Goal: Information Seeking & Learning: Learn about a topic

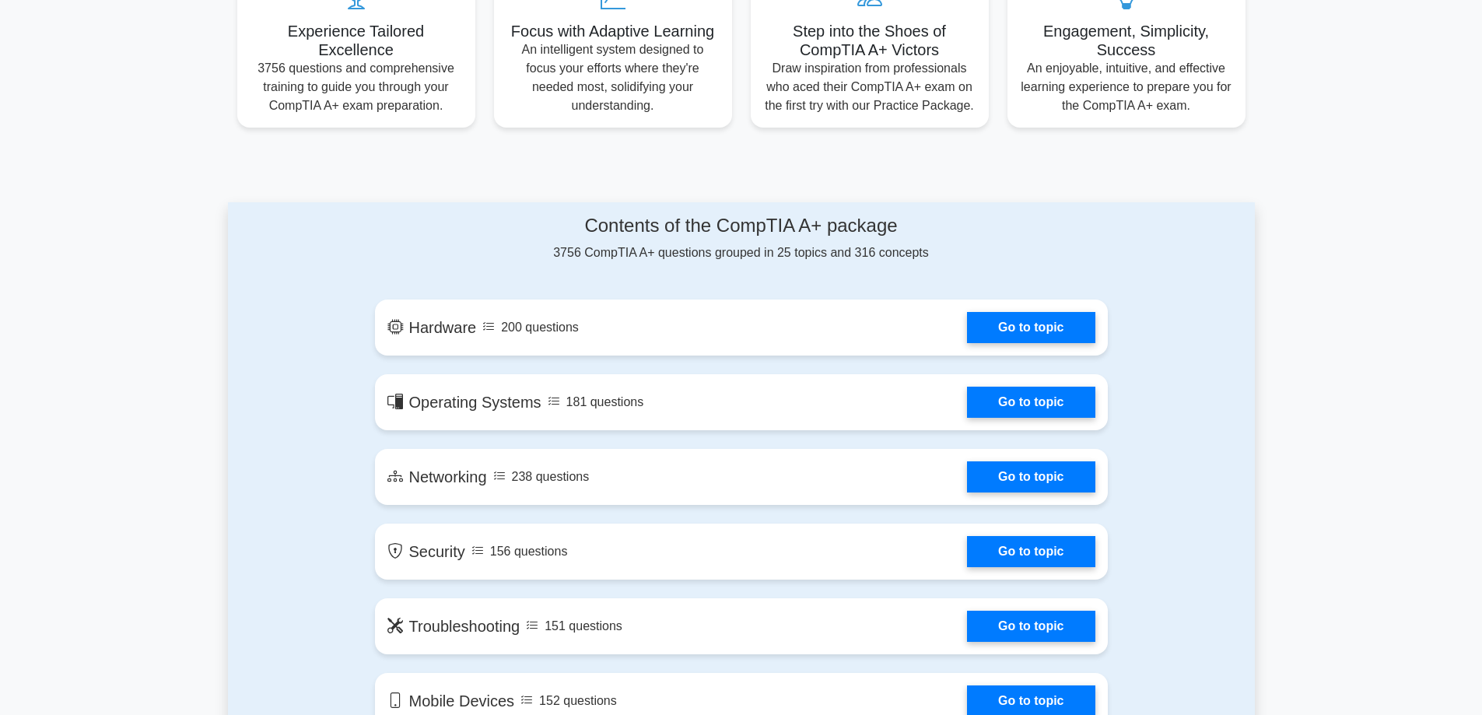
scroll to position [700, 0]
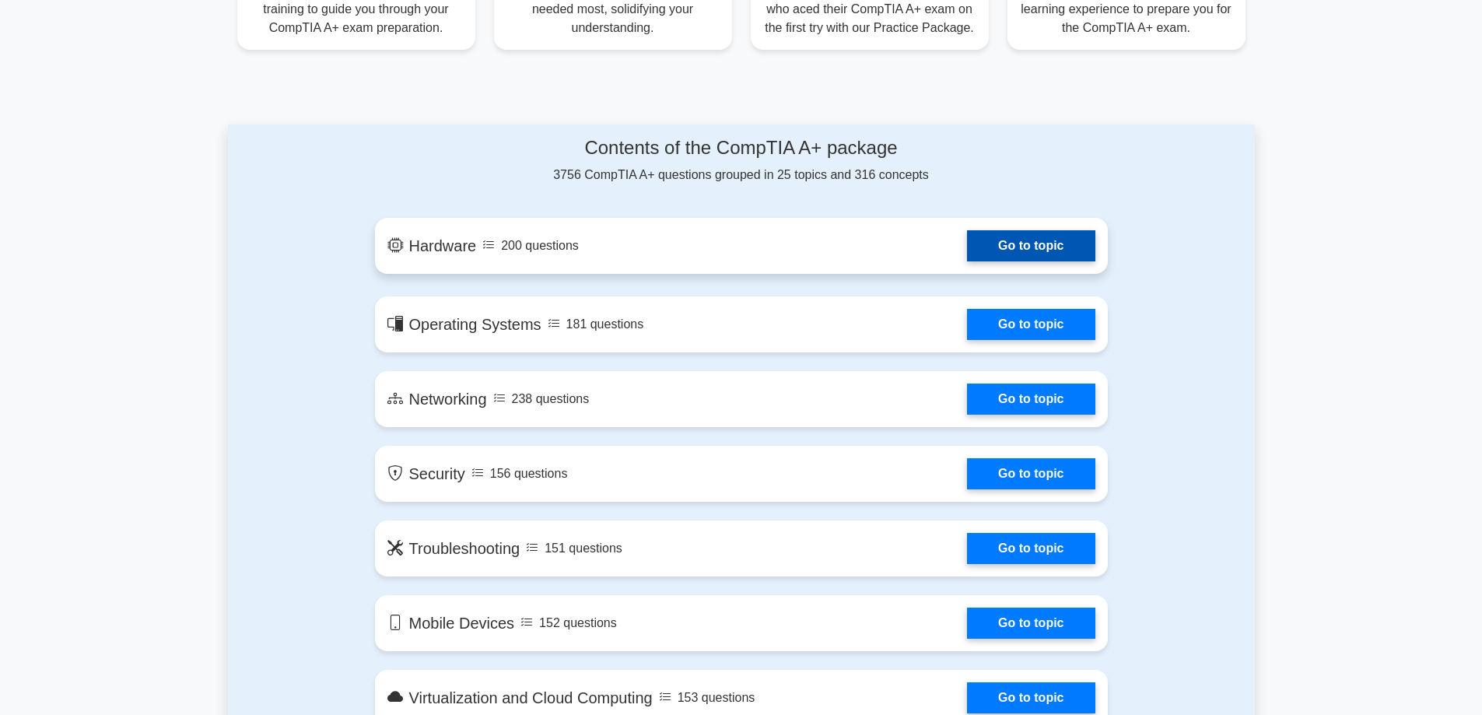
click at [1026, 261] on link "Go to topic" at bounding box center [1031, 245] width 128 height 31
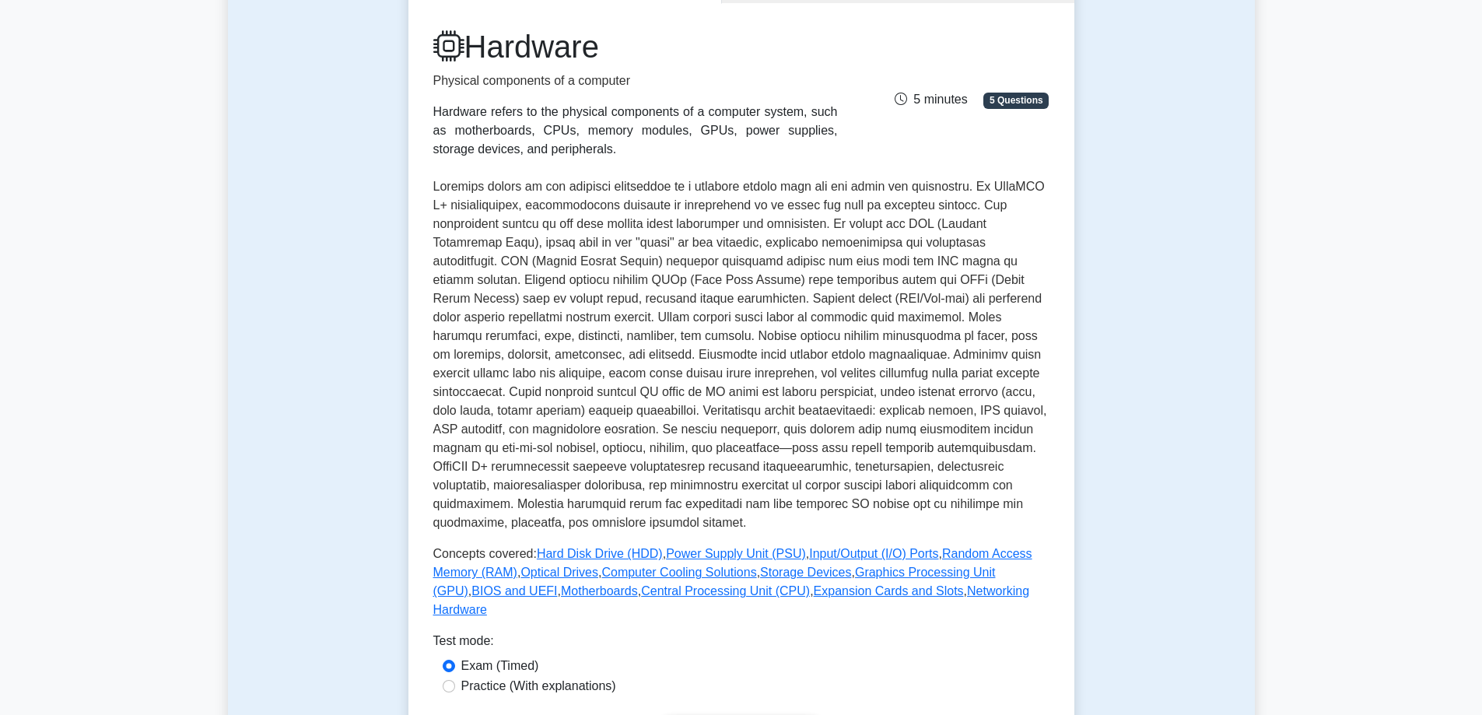
scroll to position [467, 0]
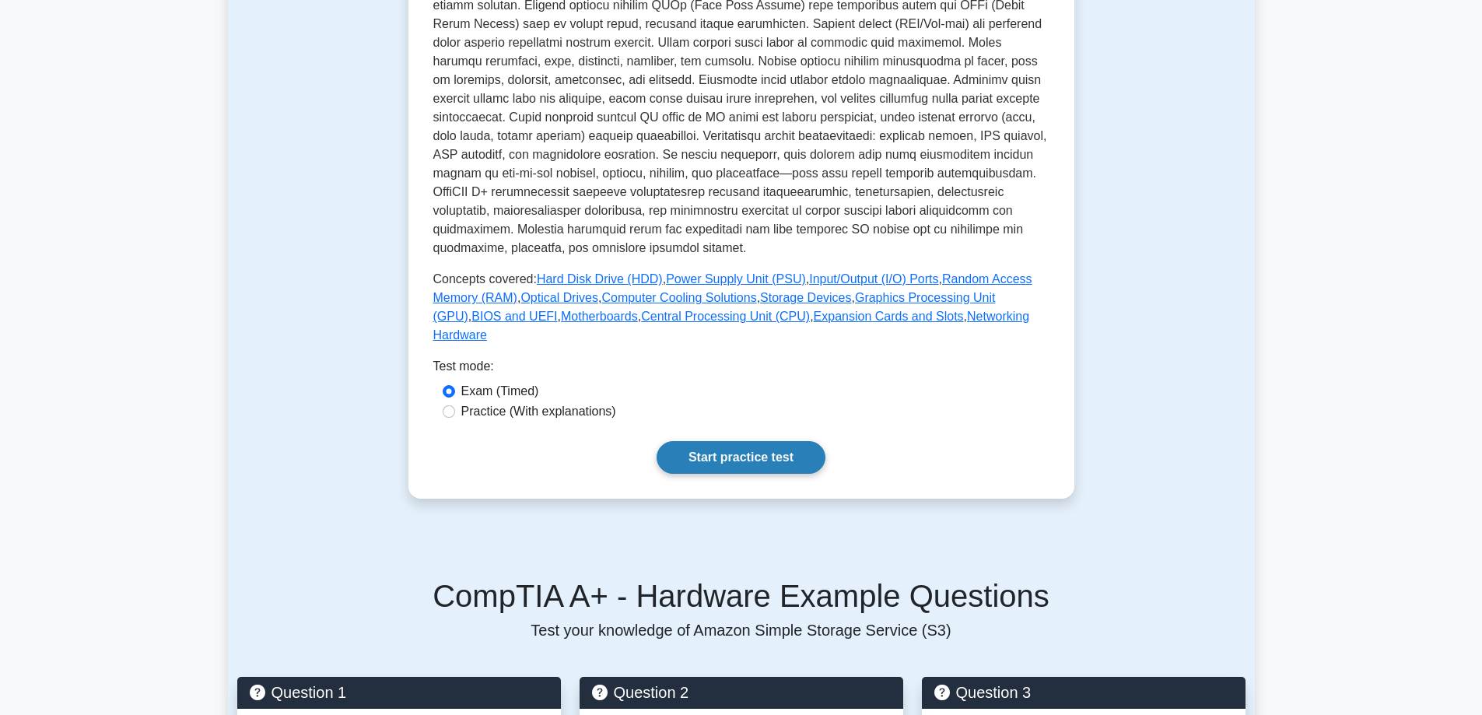
click at [753, 441] on link "Start practice test" at bounding box center [741, 457] width 169 height 33
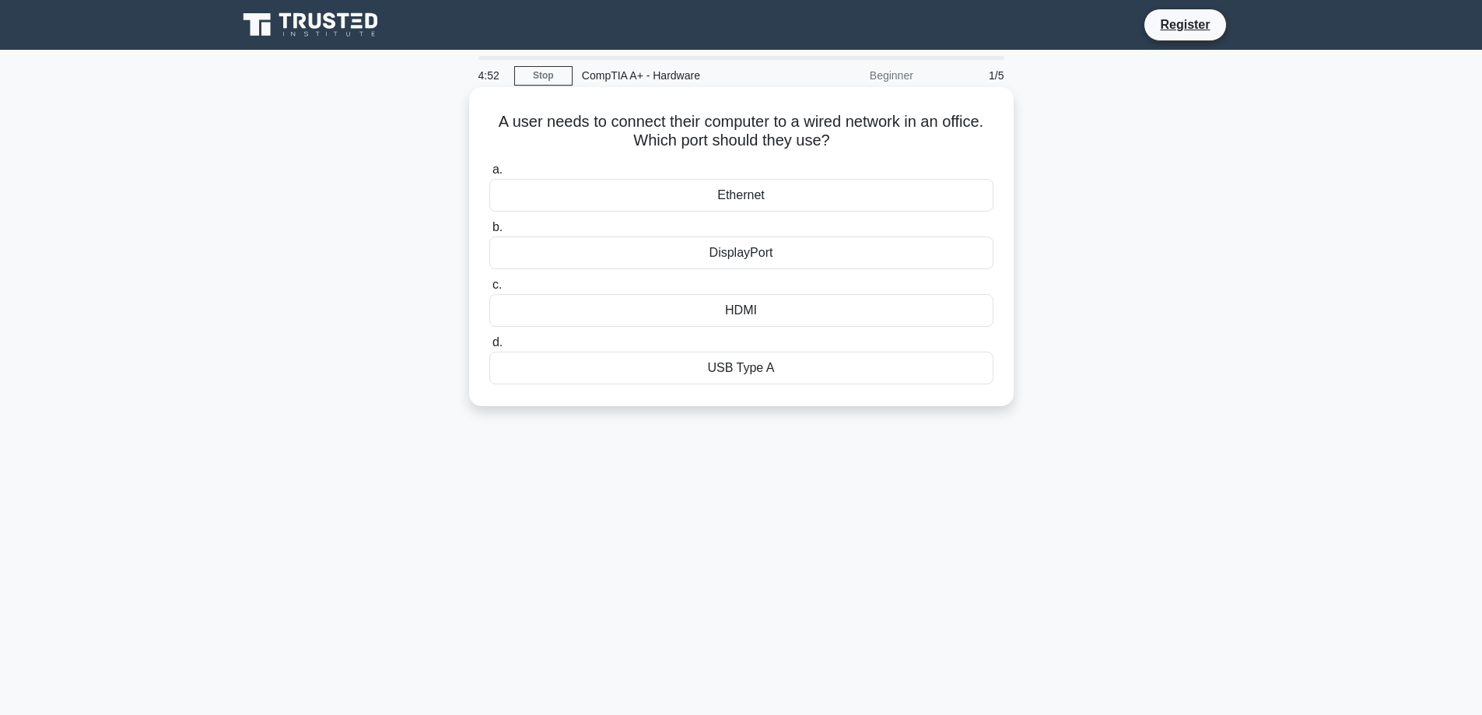
click at [752, 200] on div "Ethernet" at bounding box center [741, 195] width 504 height 33
click at [489, 175] on input "a. Ethernet" at bounding box center [489, 170] width 0 height 10
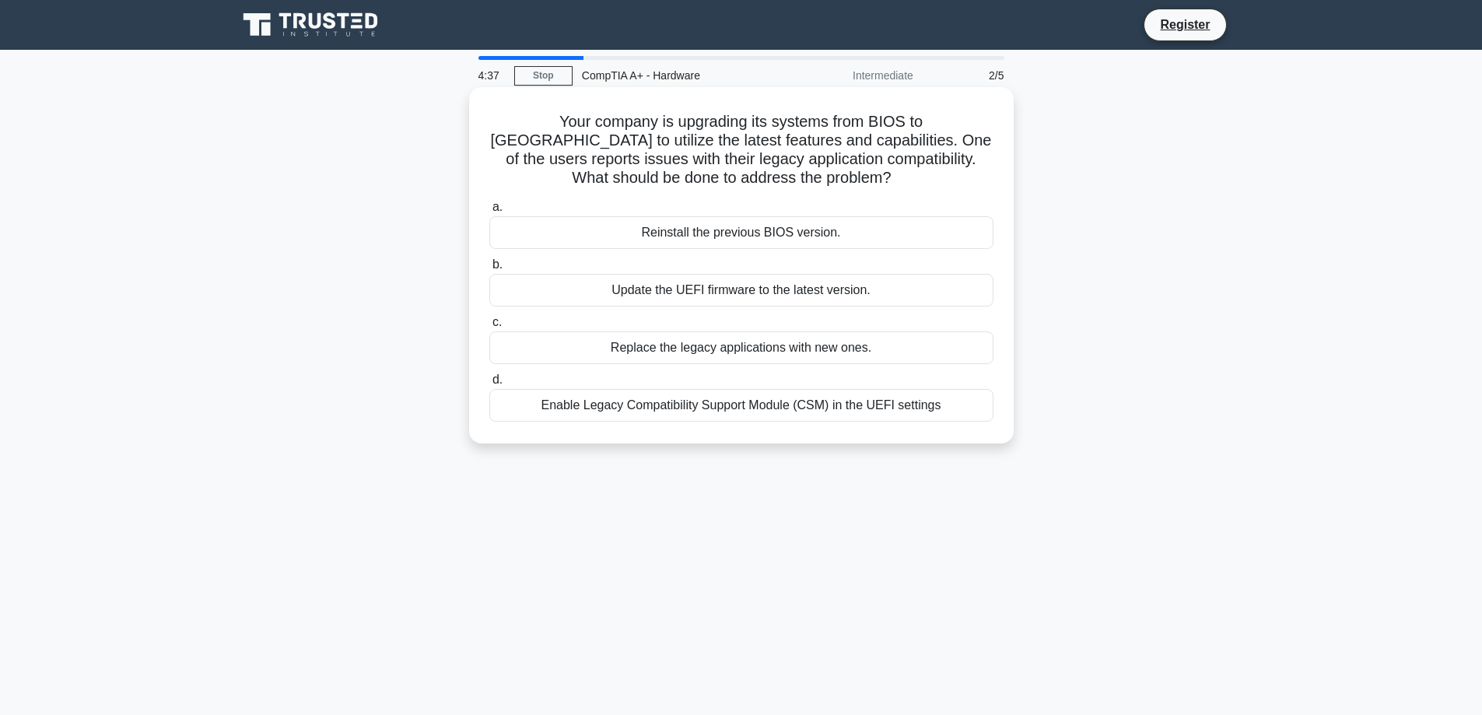
click at [789, 412] on div "Enable Legacy Compatibility Support Module (CSM) in the UEFI settings" at bounding box center [741, 405] width 504 height 33
click at [489, 385] on input "d. Enable Legacy Compatibility Support Module (CSM) in the UEFI settings" at bounding box center [489, 380] width 0 height 10
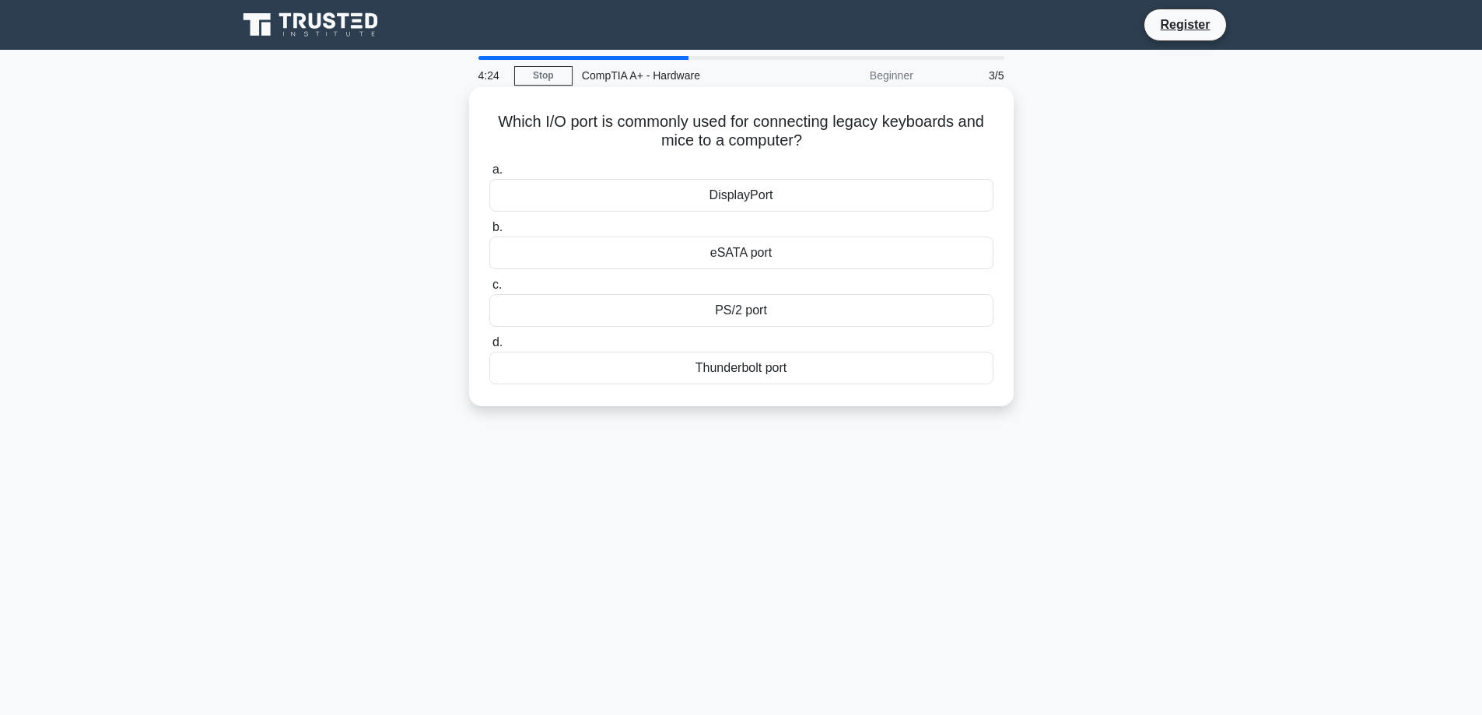
click at [768, 309] on div "PS/2 port" at bounding box center [741, 310] width 504 height 33
click at [489, 290] on input "c. PS/2 port" at bounding box center [489, 285] width 0 height 10
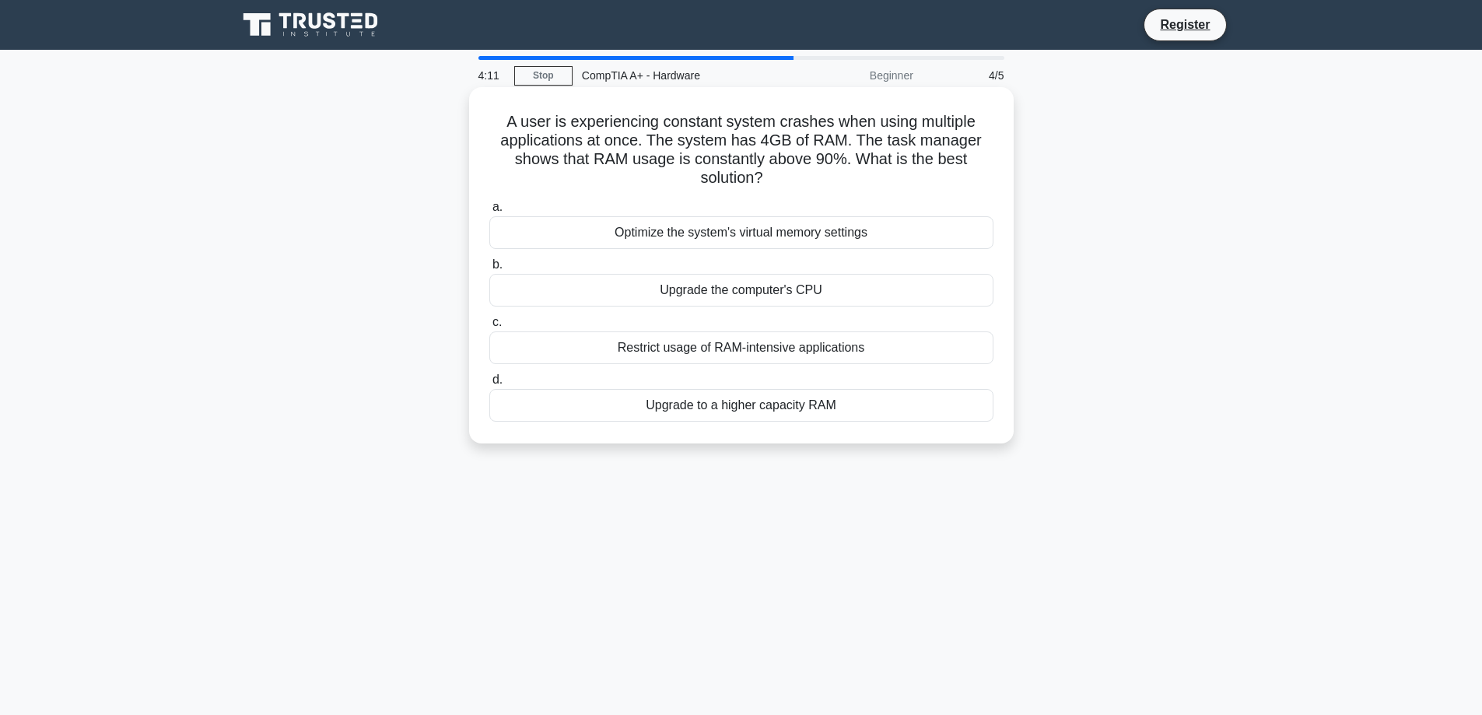
click at [753, 409] on div "Upgrade to a higher capacity RAM" at bounding box center [741, 405] width 504 height 33
click at [489, 385] on input "d. Upgrade to a higher capacity RAM" at bounding box center [489, 380] width 0 height 10
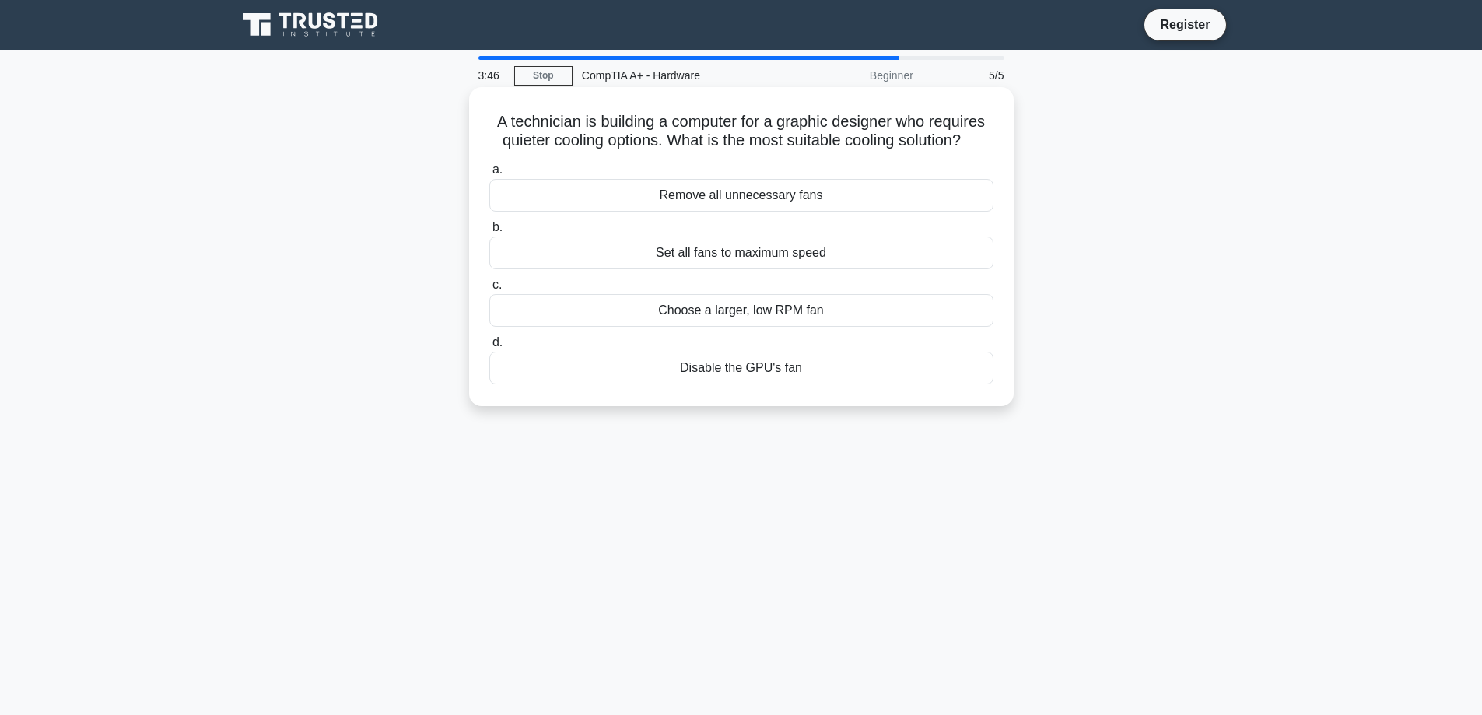
click at [771, 307] on div "Choose a larger, low RPM fan" at bounding box center [741, 310] width 504 height 33
click at [489, 290] on input "c. Choose a larger, low RPM fan" at bounding box center [489, 285] width 0 height 10
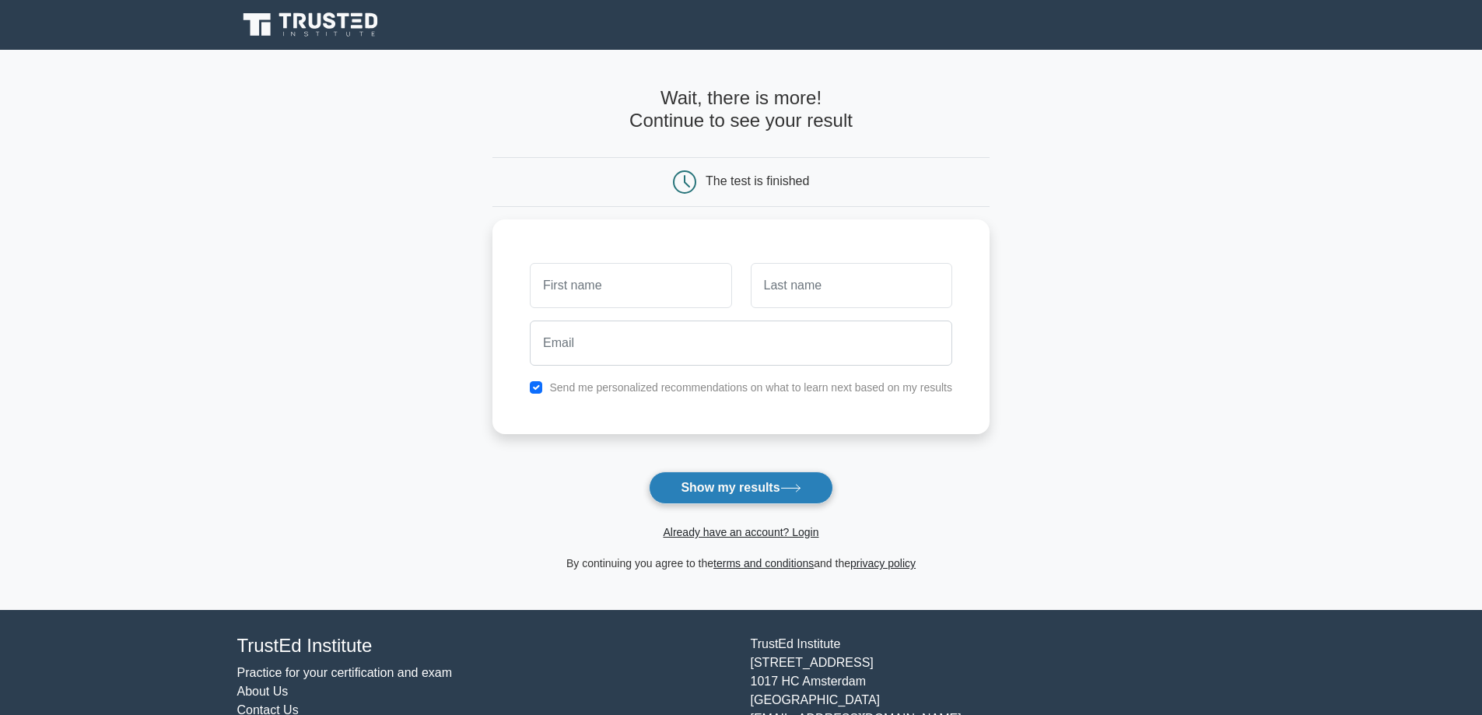
click at [783, 489] on button "Show my results" at bounding box center [741, 488] width 184 height 33
